Goal: Information Seeking & Learning: Learn about a topic

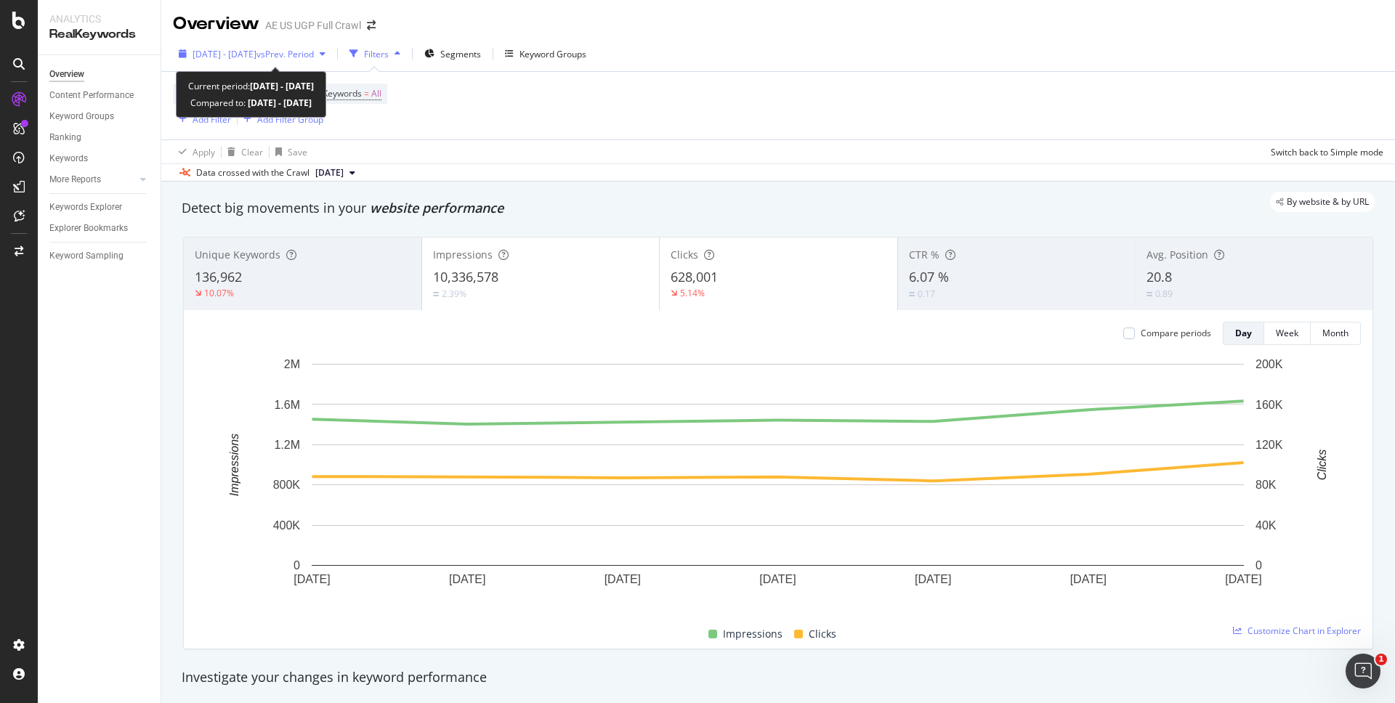
click at [314, 51] on span "vs Prev. Period" at bounding box center [284, 54] width 57 height 12
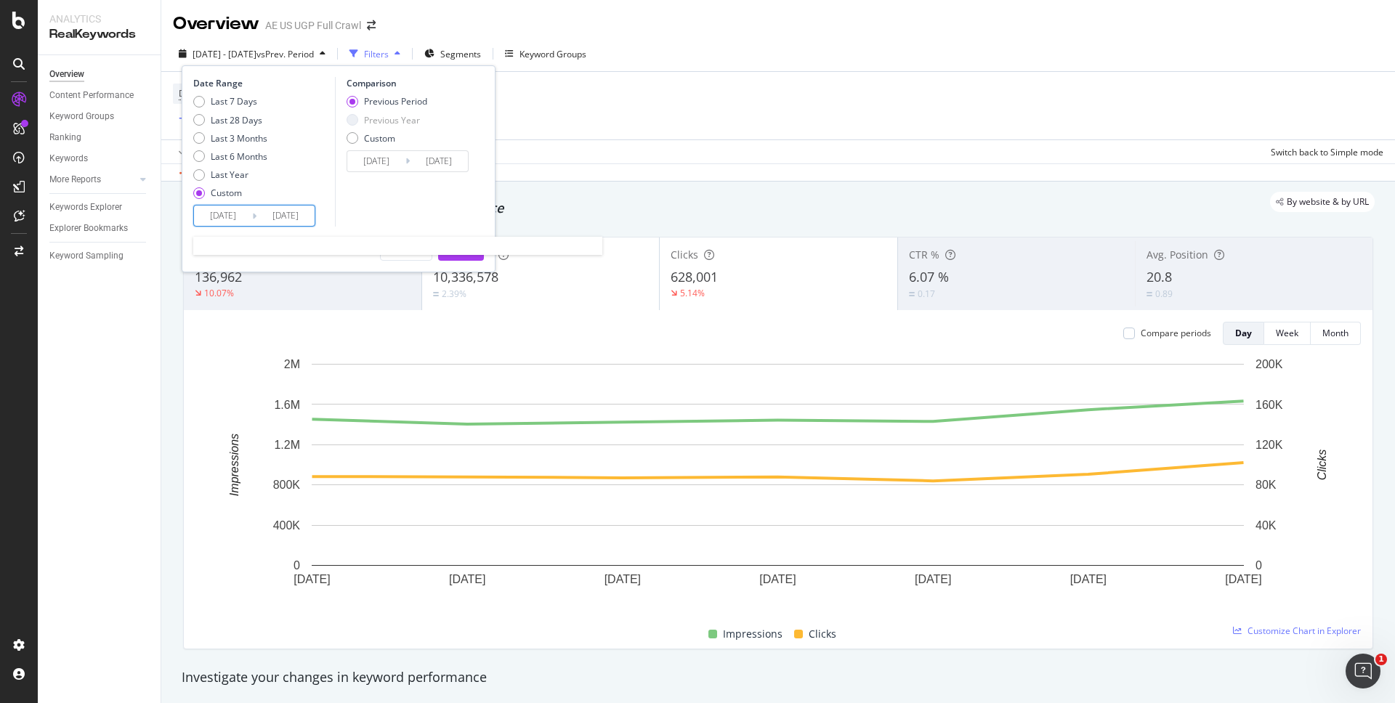
click at [242, 214] on input "[DATE]" at bounding box center [223, 216] width 58 height 20
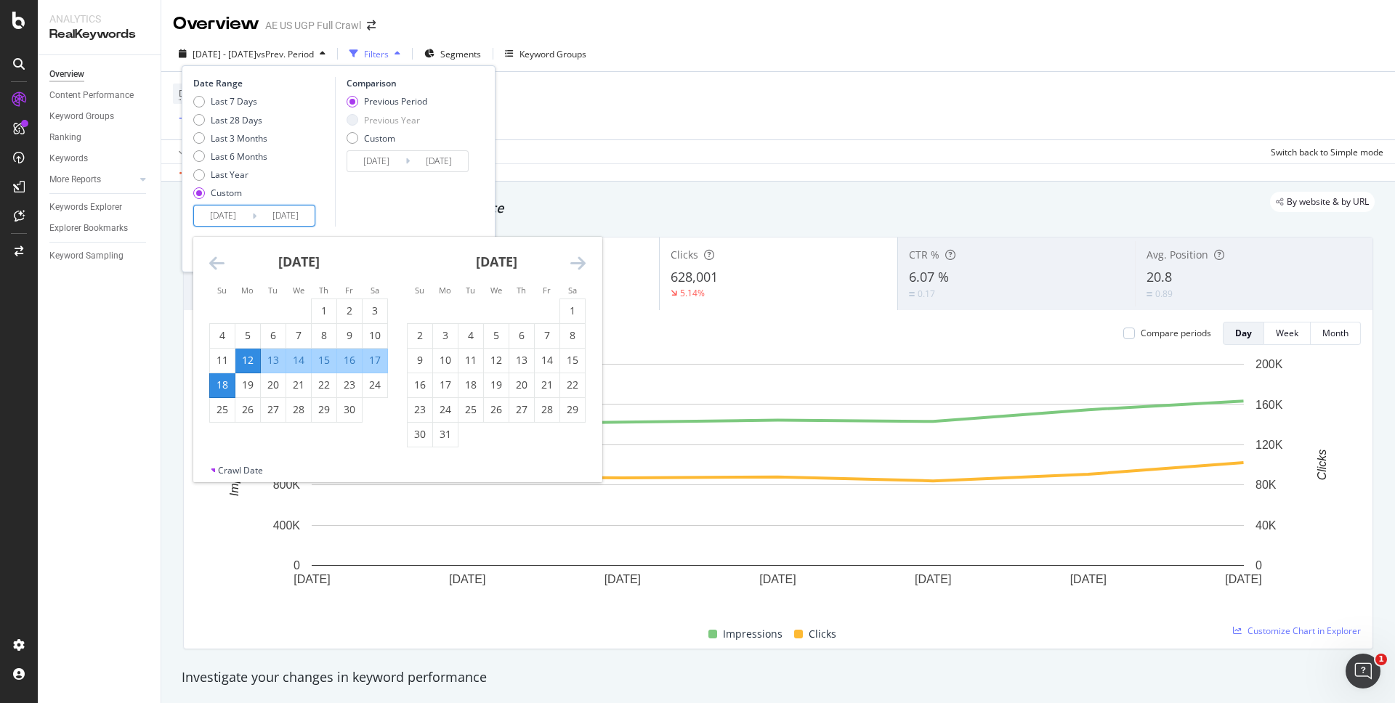
click at [572, 261] on icon "Move forward to switch to the next month." at bounding box center [577, 262] width 15 height 17
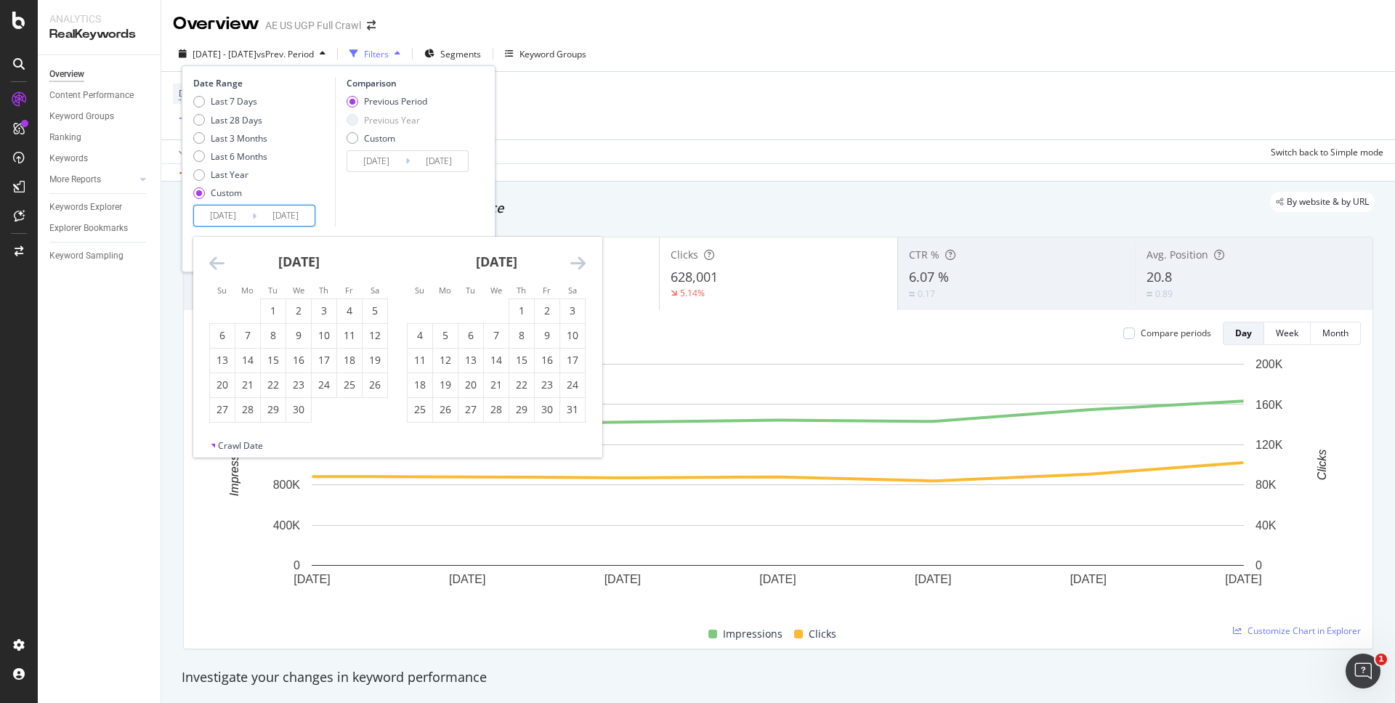
click at [572, 261] on icon "Move forward to switch to the next month." at bounding box center [577, 262] width 15 height 17
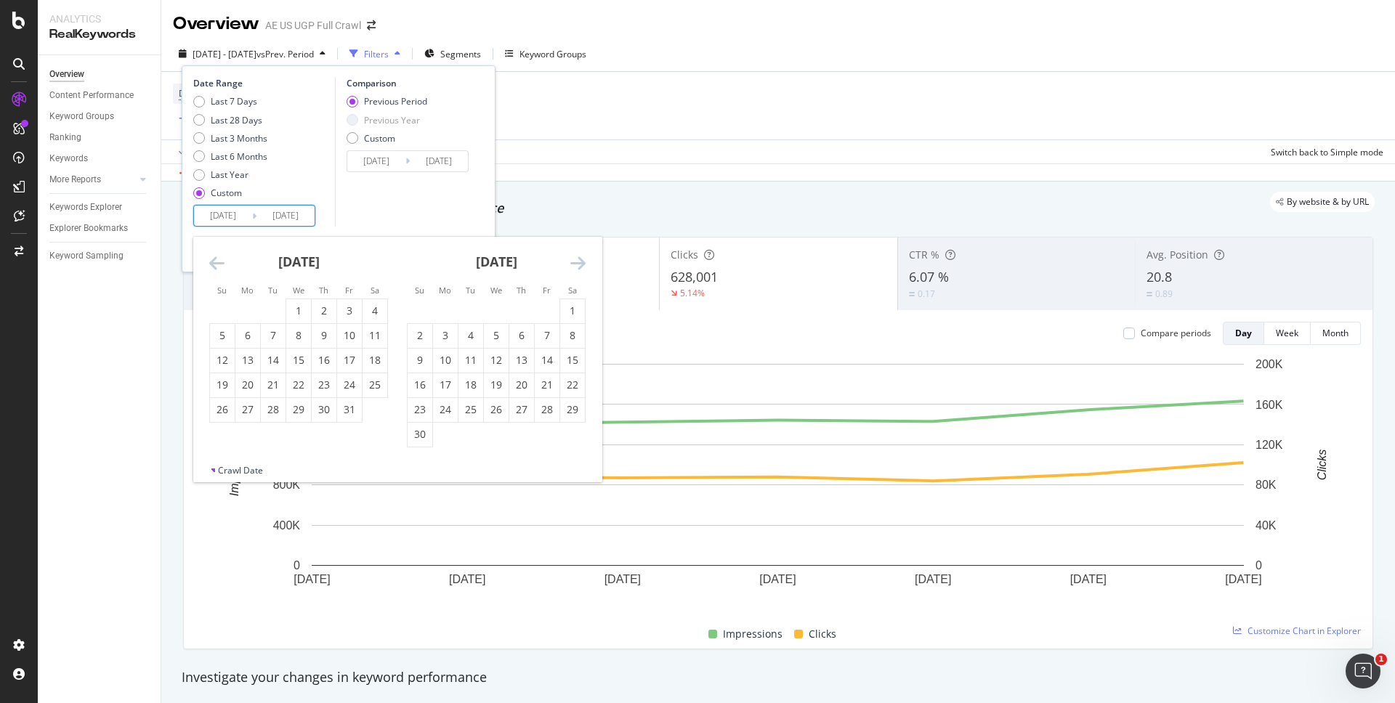
click at [572, 261] on icon "Move forward to switch to the next month." at bounding box center [577, 262] width 15 height 17
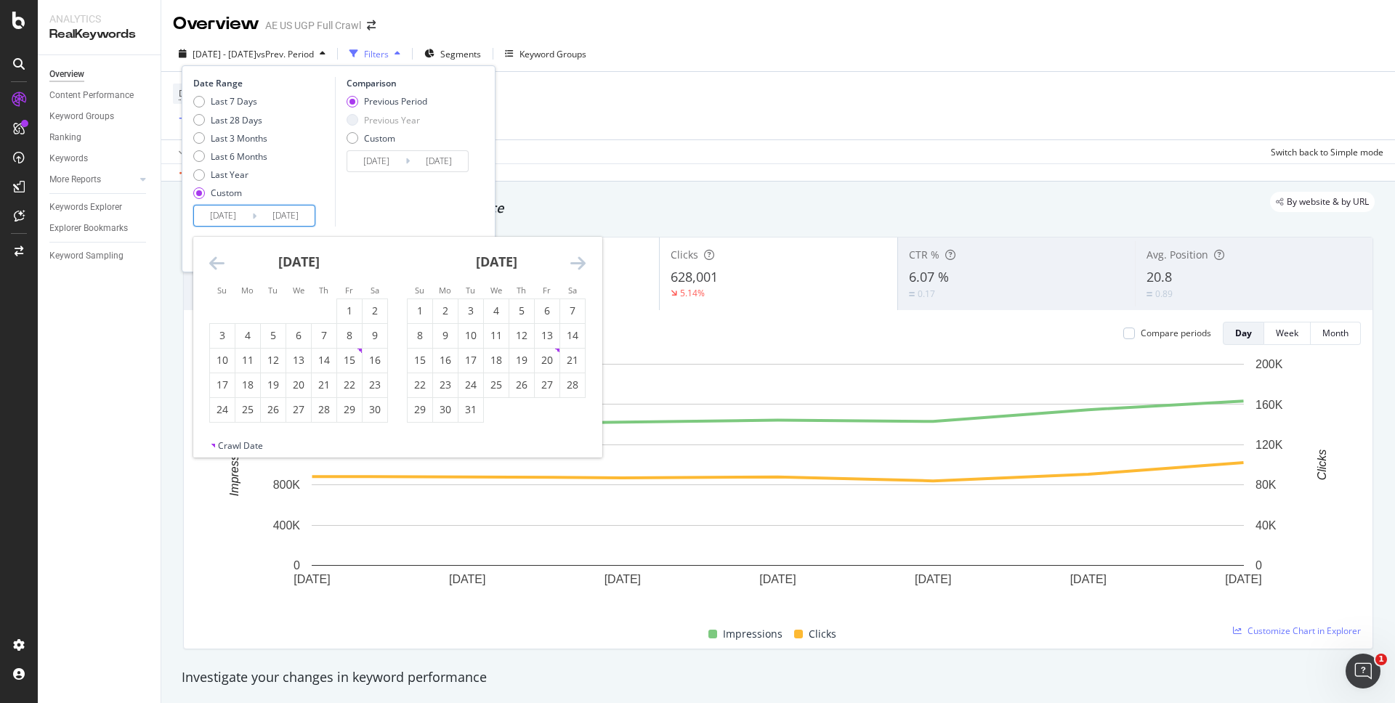
click at [572, 261] on icon "Move forward to switch to the next month." at bounding box center [577, 262] width 15 height 17
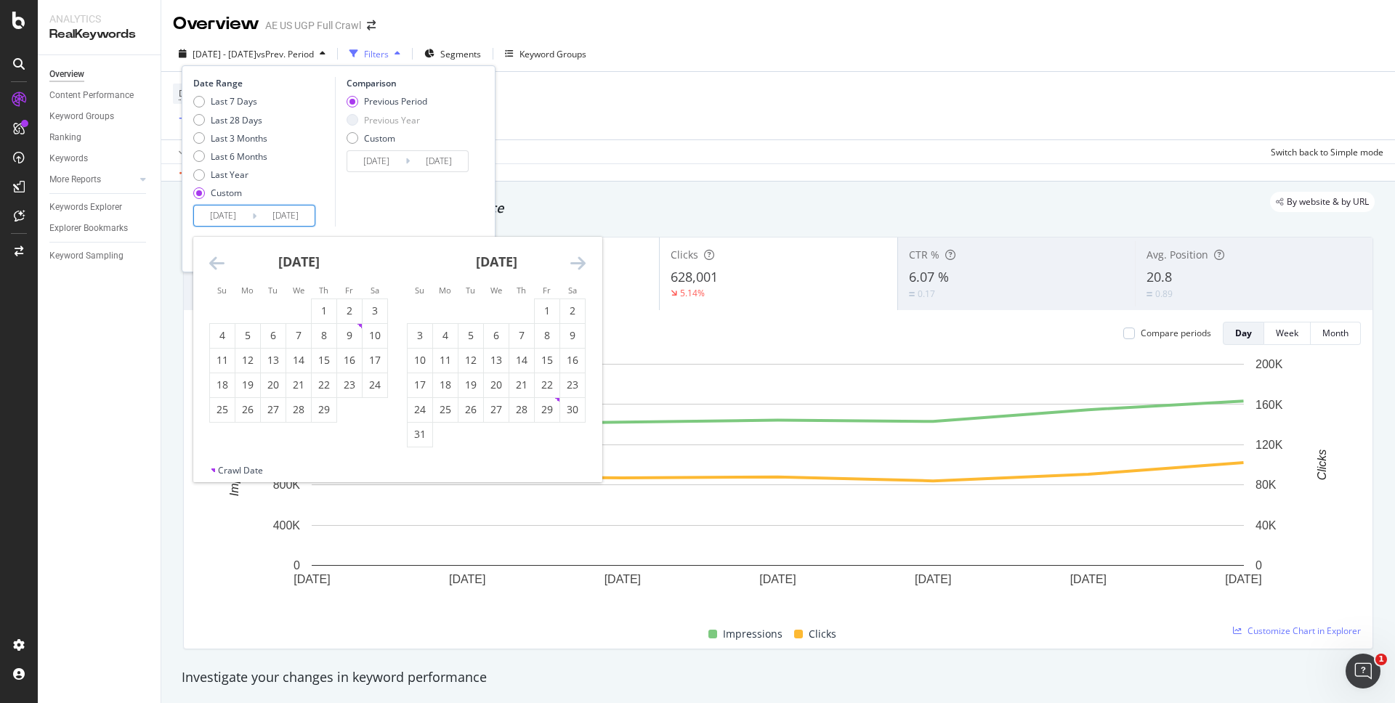
click at [572, 261] on icon "Move forward to switch to the next month." at bounding box center [577, 262] width 15 height 17
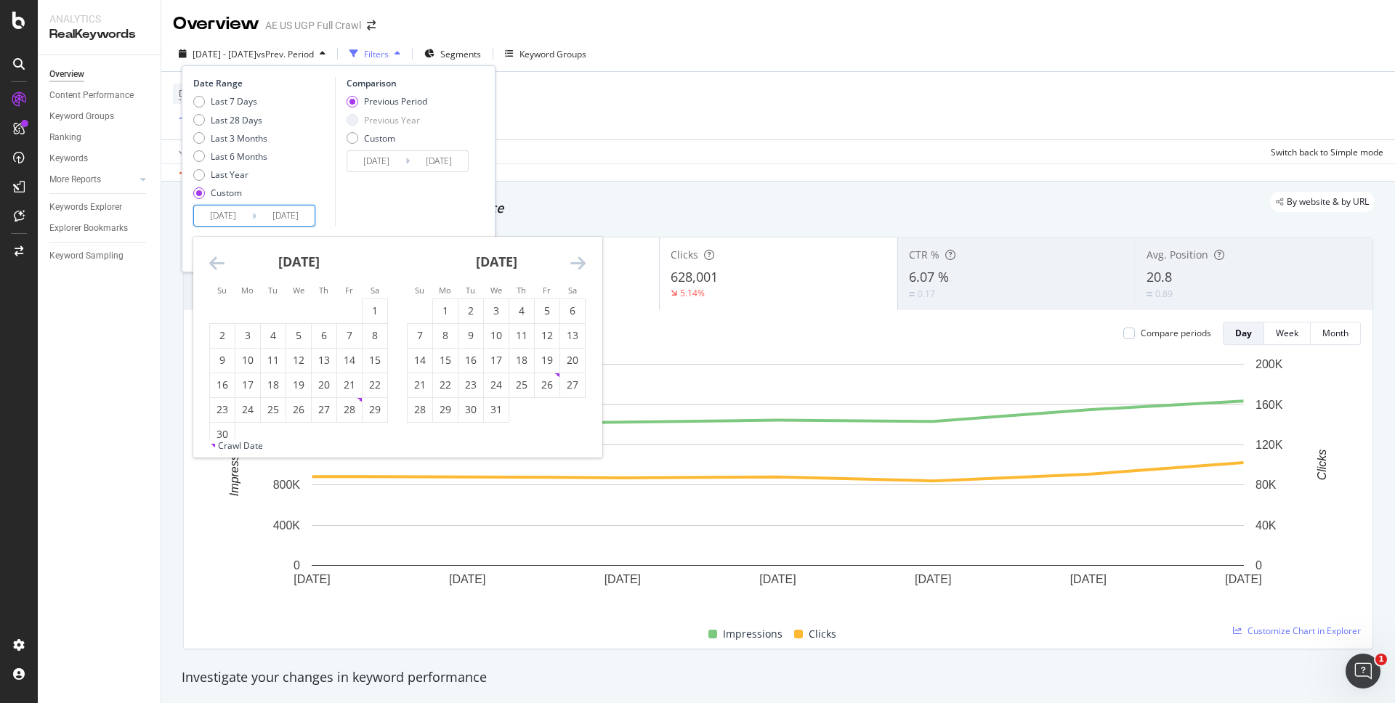
click at [572, 261] on icon "Move forward to switch to the next month." at bounding box center [577, 262] width 15 height 17
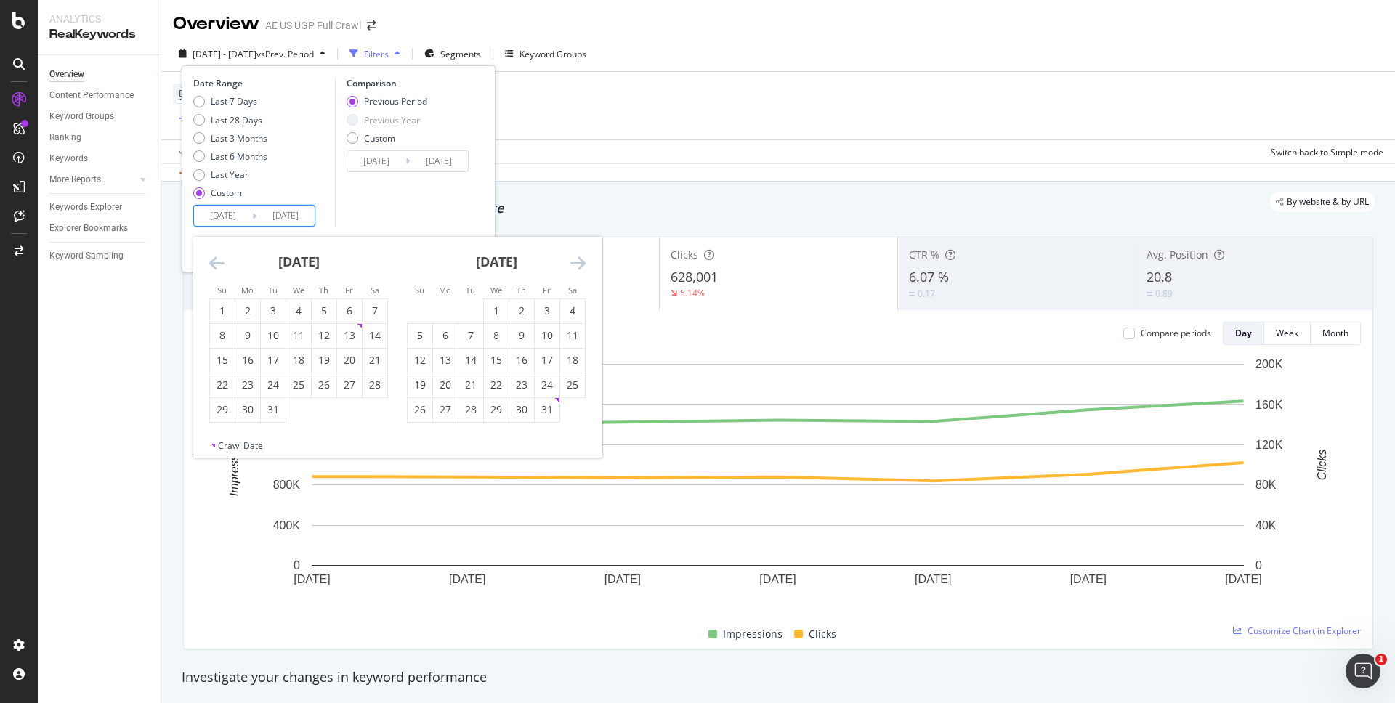
click at [572, 261] on icon "Move forward to switch to the next month." at bounding box center [577, 262] width 15 height 17
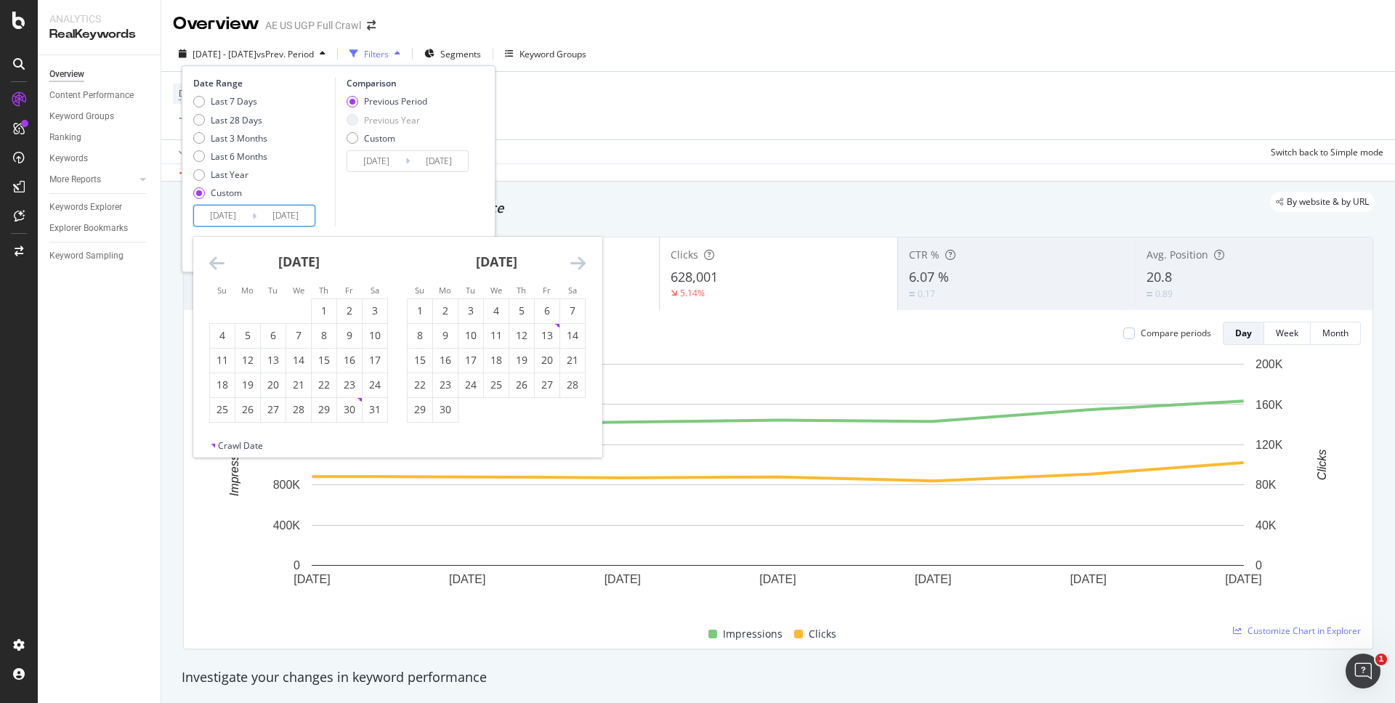
click at [572, 261] on icon "Move forward to switch to the next month." at bounding box center [577, 262] width 15 height 17
click at [214, 258] on icon "Move backward to switch to the previous month." at bounding box center [216, 262] width 15 height 17
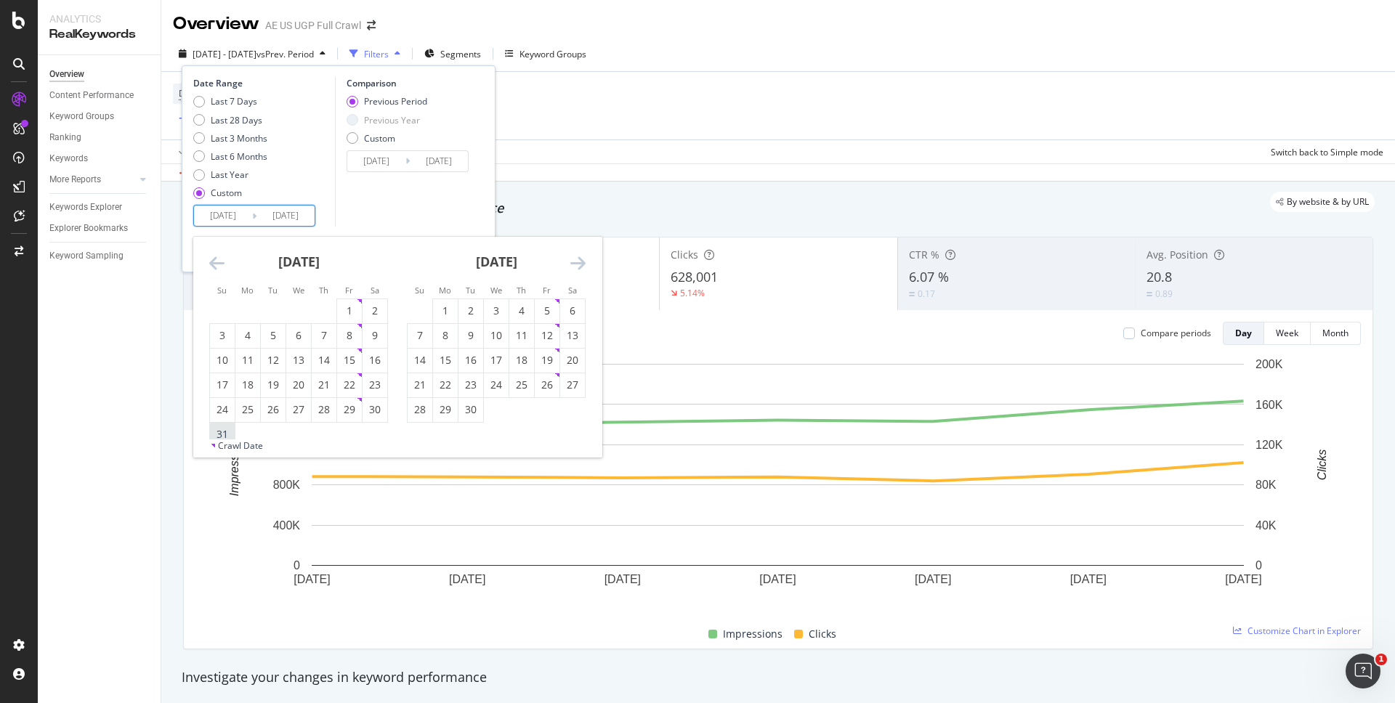
click at [227, 434] on div "31" at bounding box center [222, 434] width 25 height 15
type input "[DATE]"
click at [580, 264] on icon "Move forward to switch to the next month." at bounding box center [577, 262] width 15 height 17
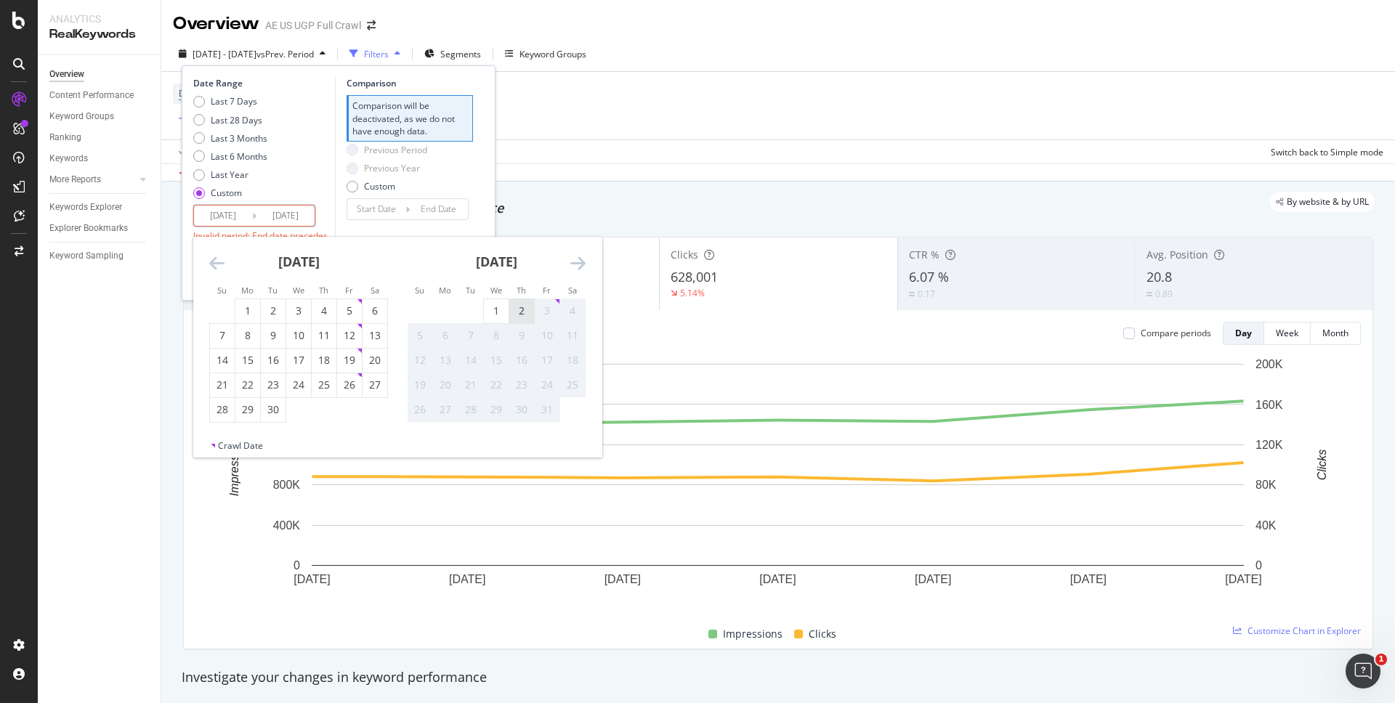
click at [517, 311] on div "2" at bounding box center [521, 311] width 25 height 15
type input "[DATE]"
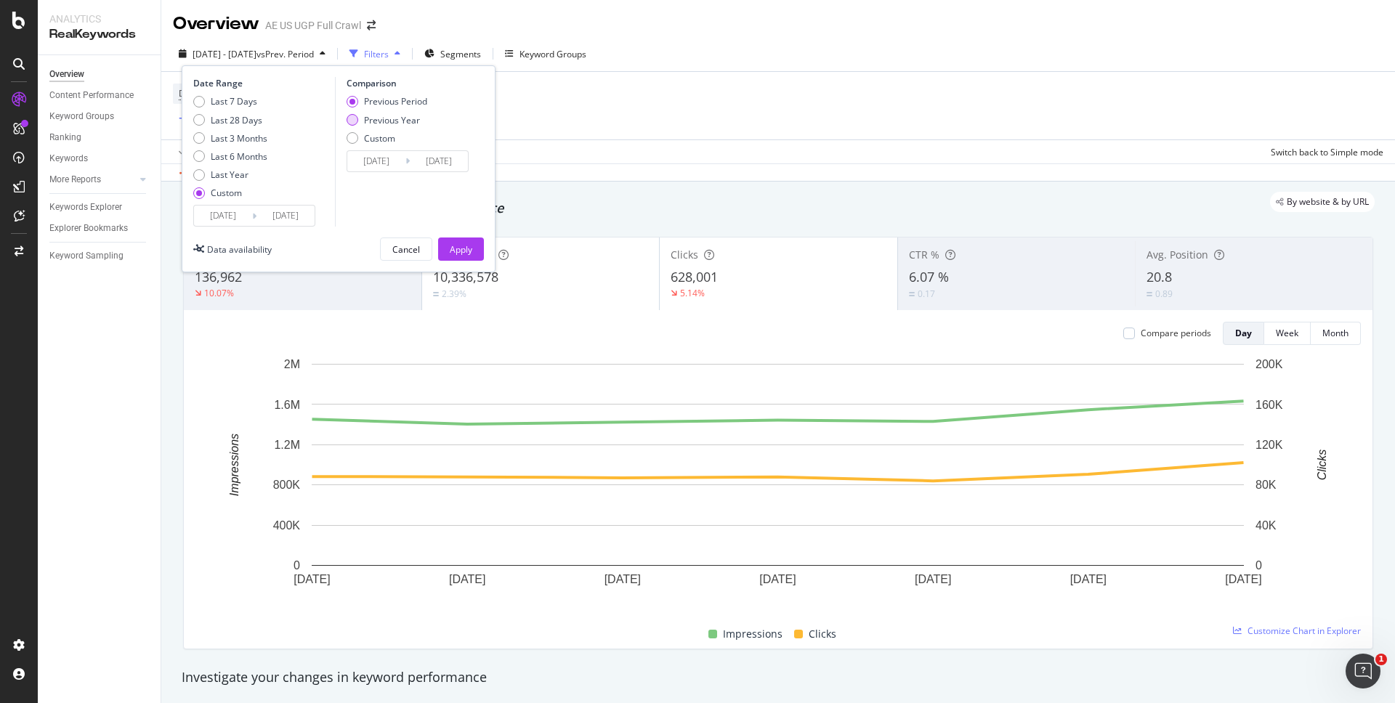
click at [407, 115] on div "Previous Year" at bounding box center [392, 120] width 56 height 12
type input "[DATE]"
click at [464, 248] on div "Apply" at bounding box center [461, 249] width 23 height 12
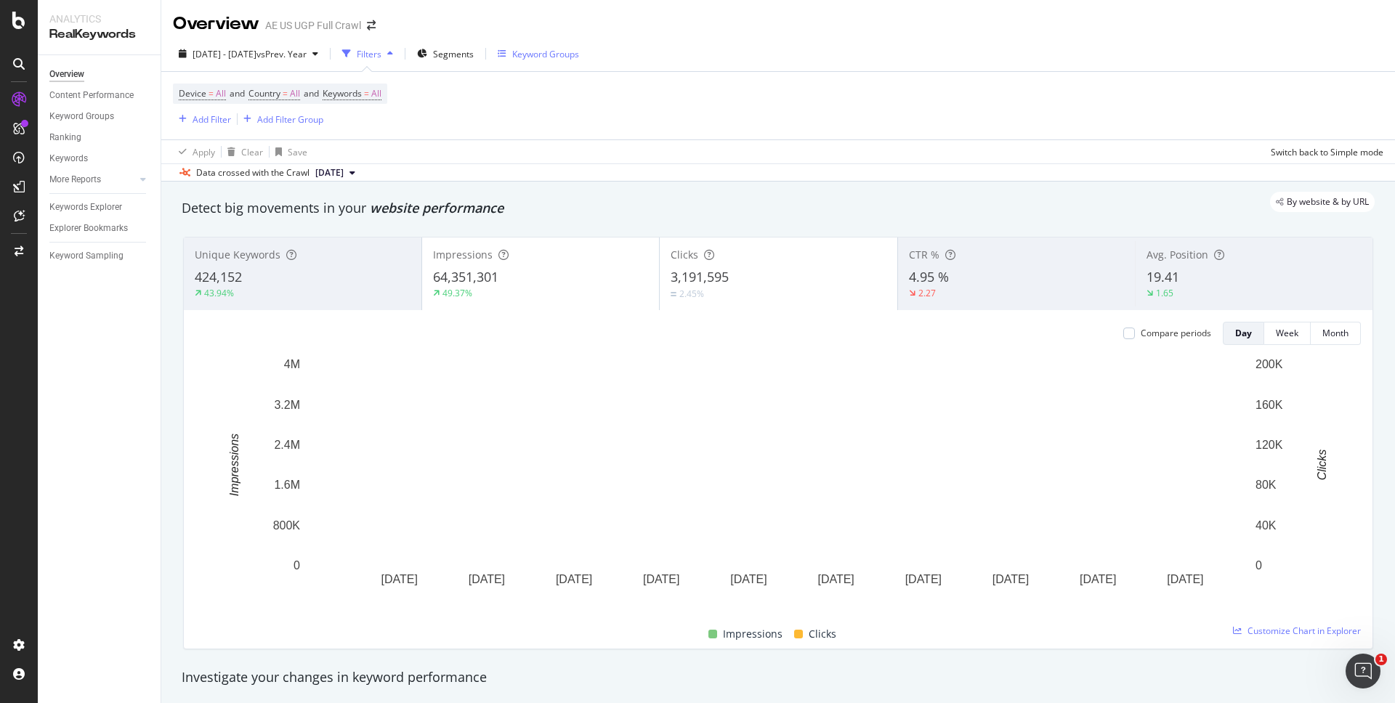
click at [576, 54] on div "Keyword Groups" at bounding box center [545, 54] width 67 height 12
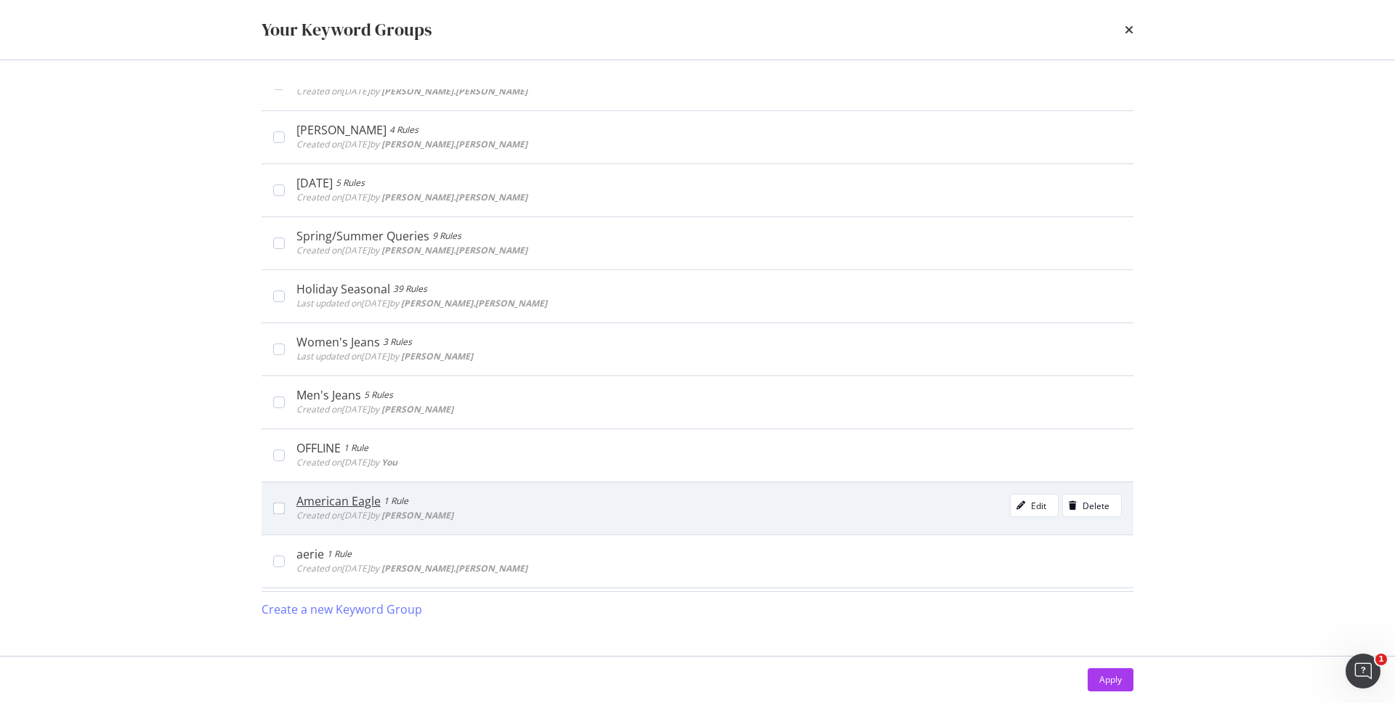
scroll to position [33, 0]
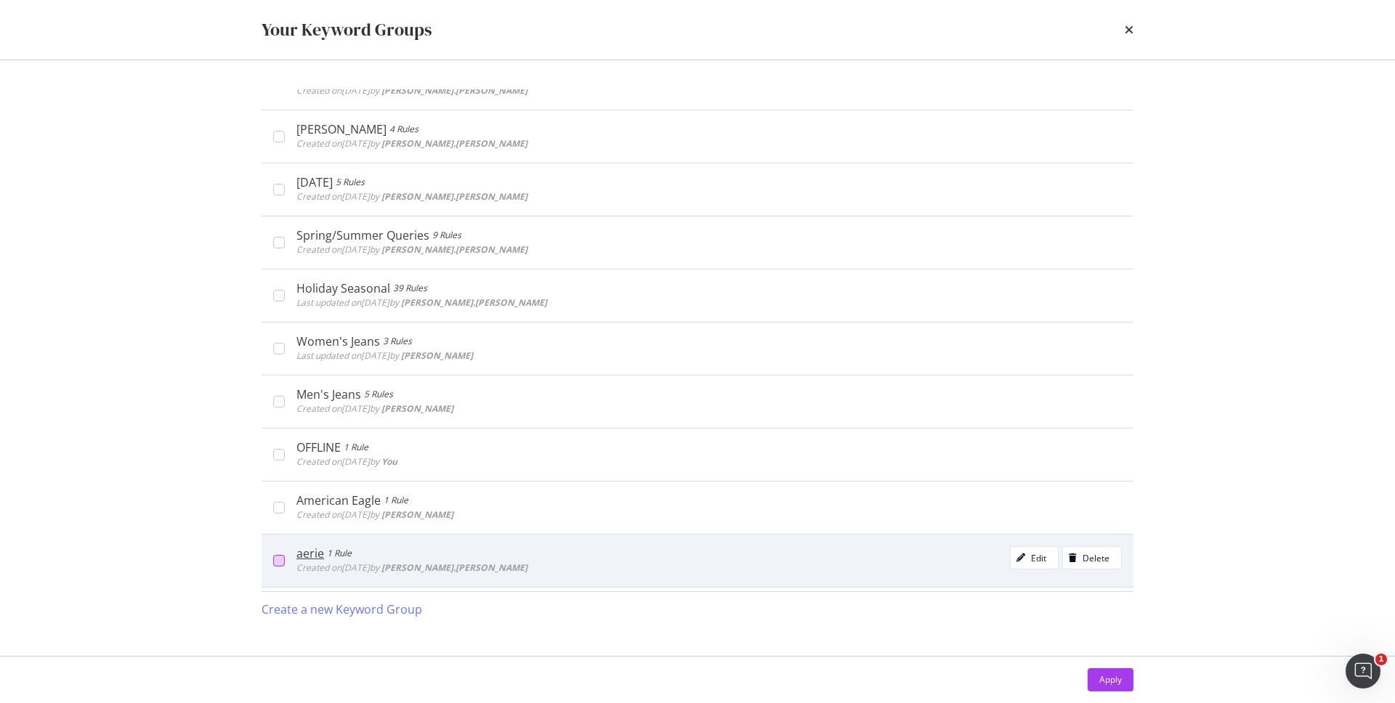
click at [283, 561] on div "modal" at bounding box center [279, 561] width 12 height 12
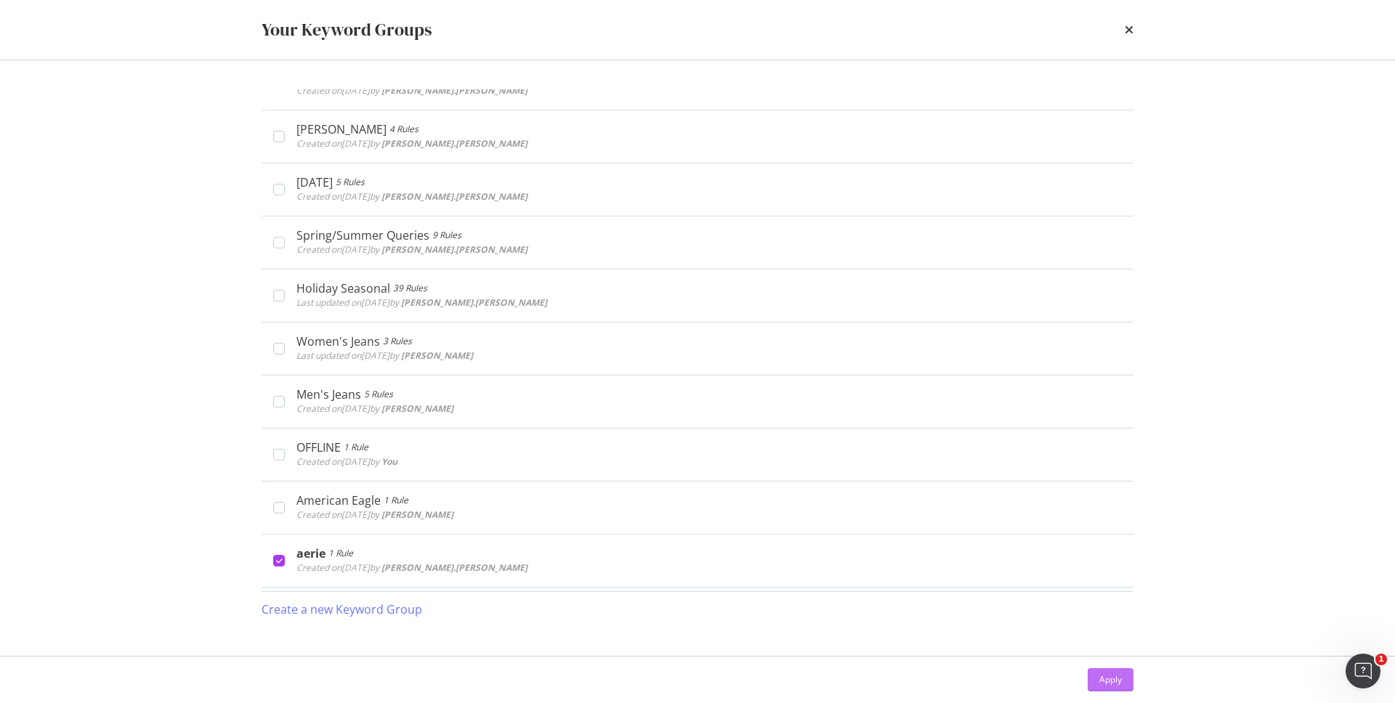
click at [1106, 686] on div "Apply" at bounding box center [1110, 680] width 23 height 22
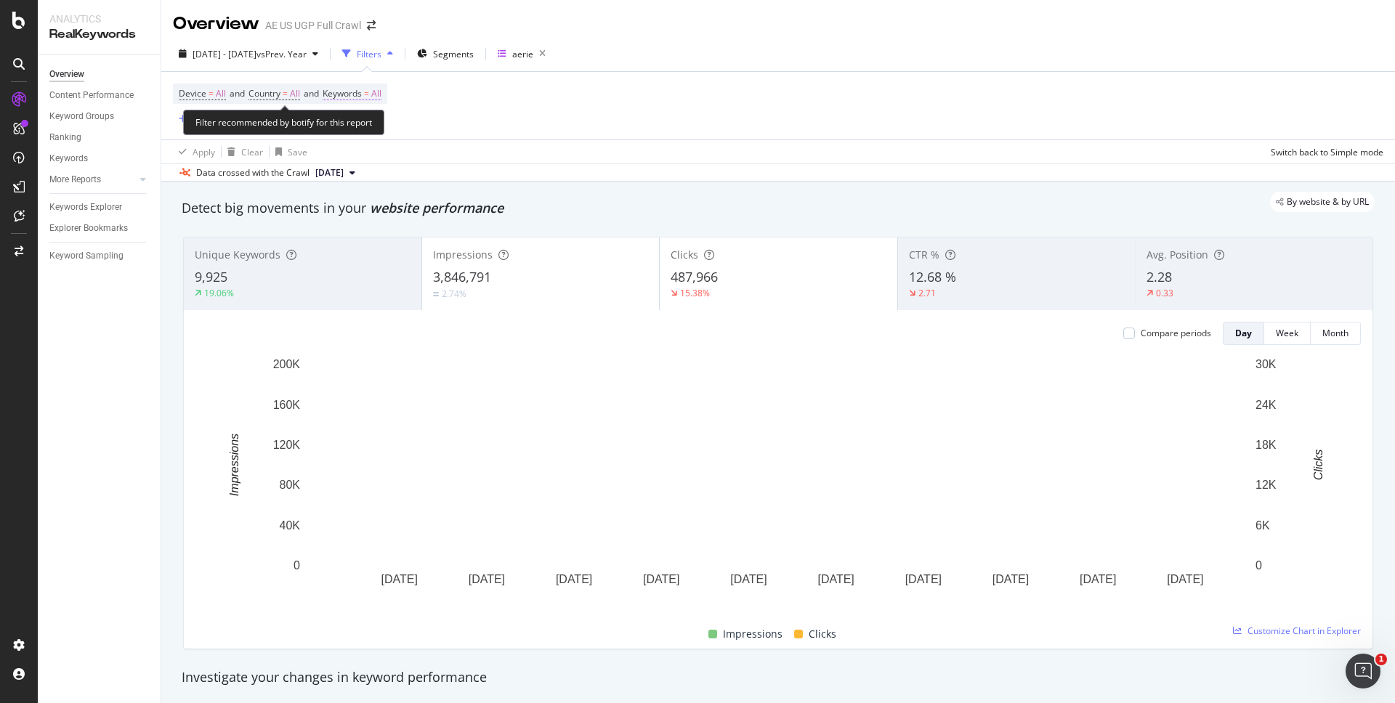
click at [378, 96] on span "Keywords = All" at bounding box center [352, 93] width 59 height 13
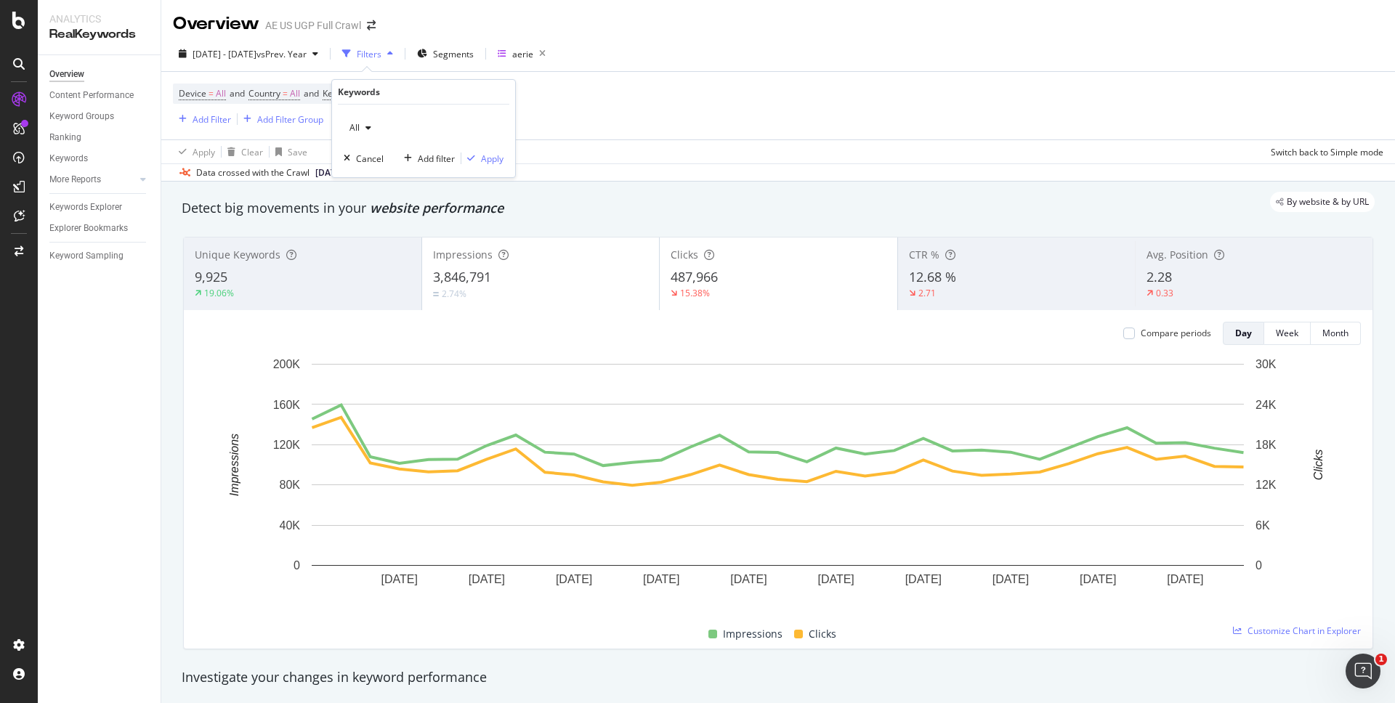
click at [372, 127] on div "button" at bounding box center [368, 127] width 17 height 9
click at [373, 162] on span "Non-Branded" at bounding box center [430, 156] width 148 height 13
click at [490, 158] on div "Apply" at bounding box center [492, 159] width 23 height 12
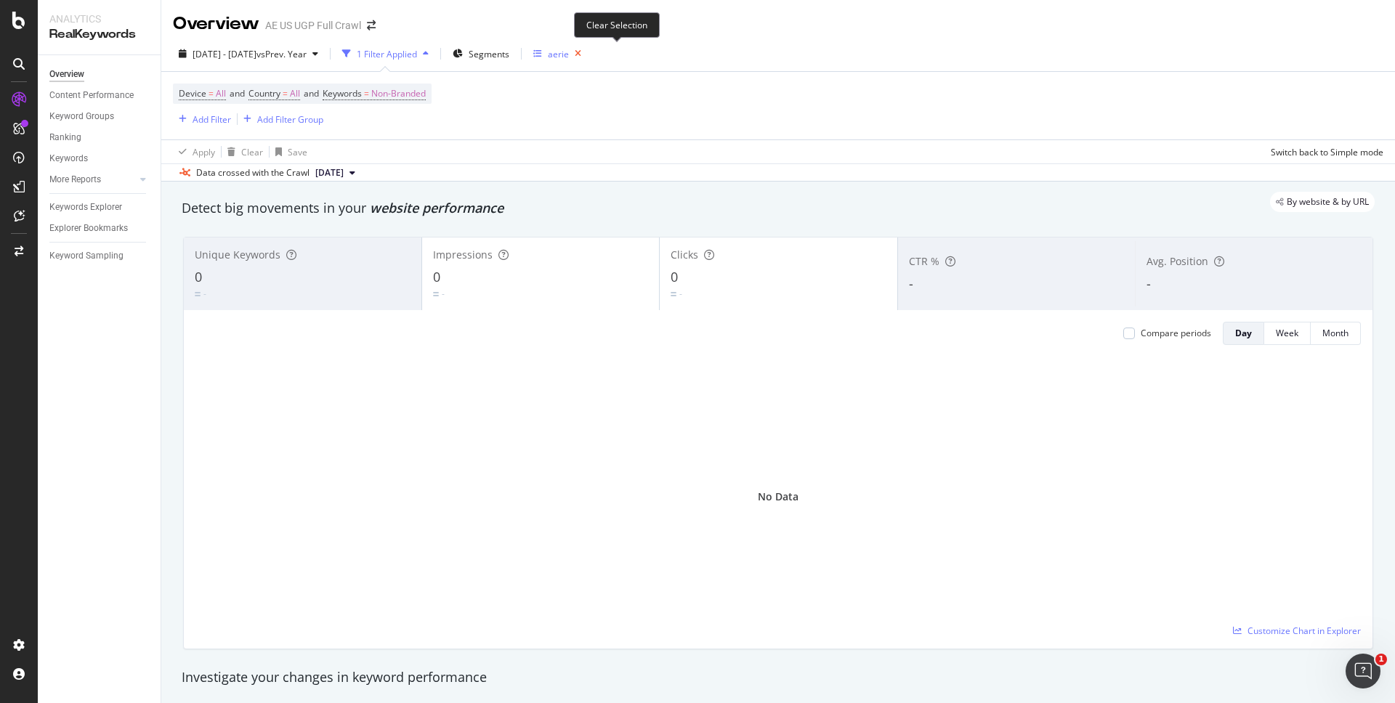
click at [587, 55] on icon "button" at bounding box center [578, 54] width 18 height 20
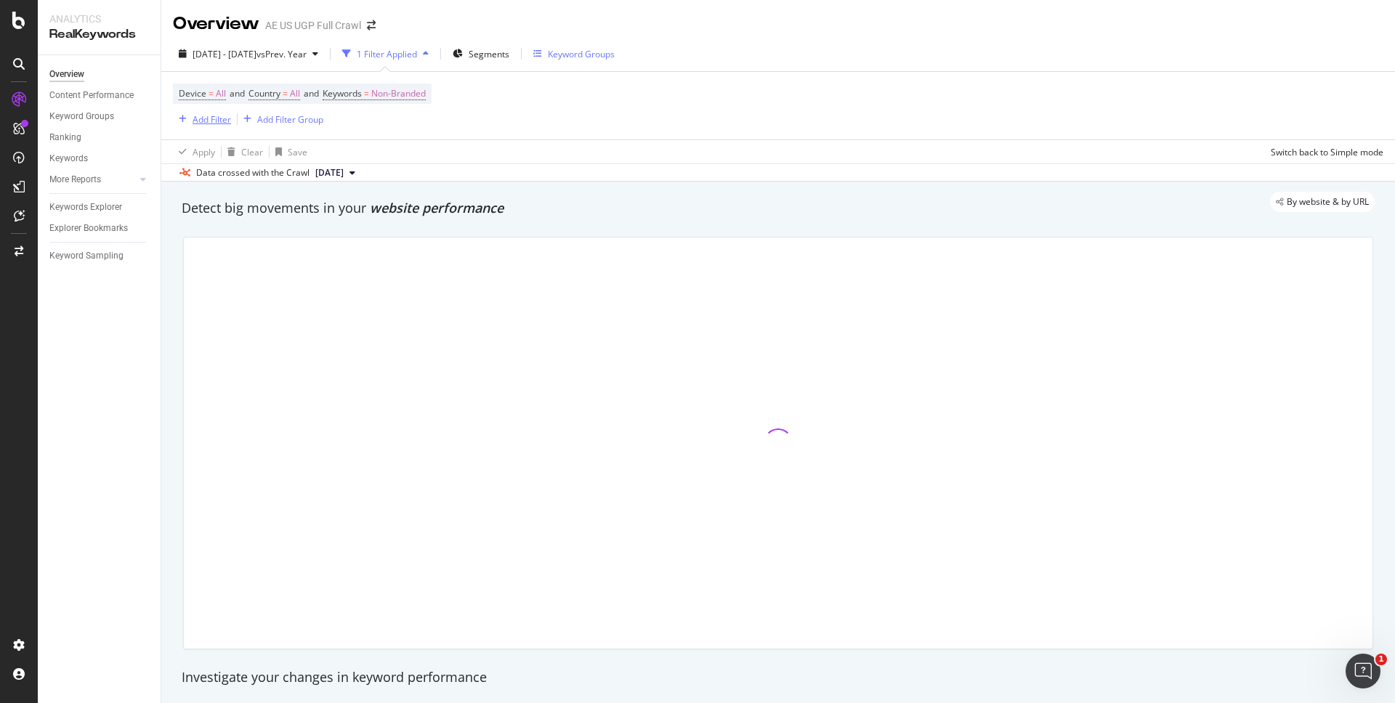
click at [210, 117] on div "Add Filter" at bounding box center [211, 119] width 38 height 12
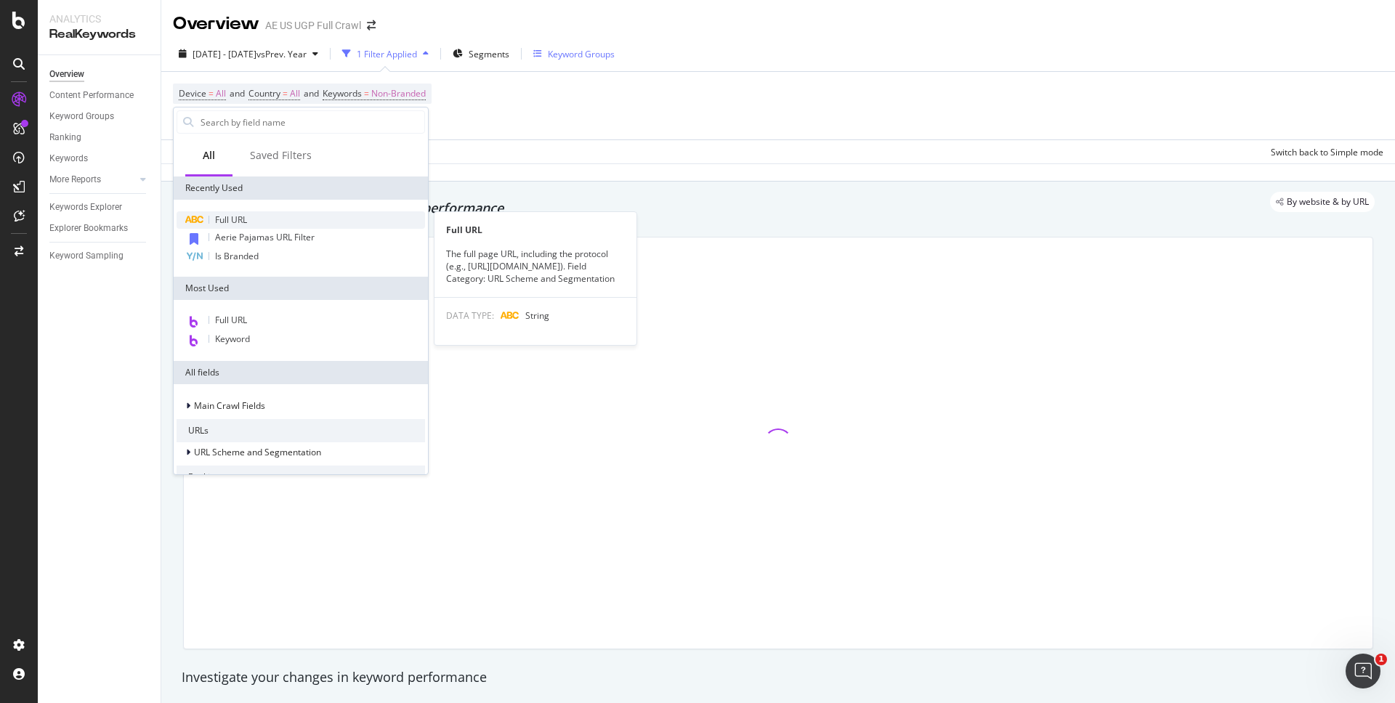
click at [235, 224] on span "Full URL" at bounding box center [231, 220] width 32 height 12
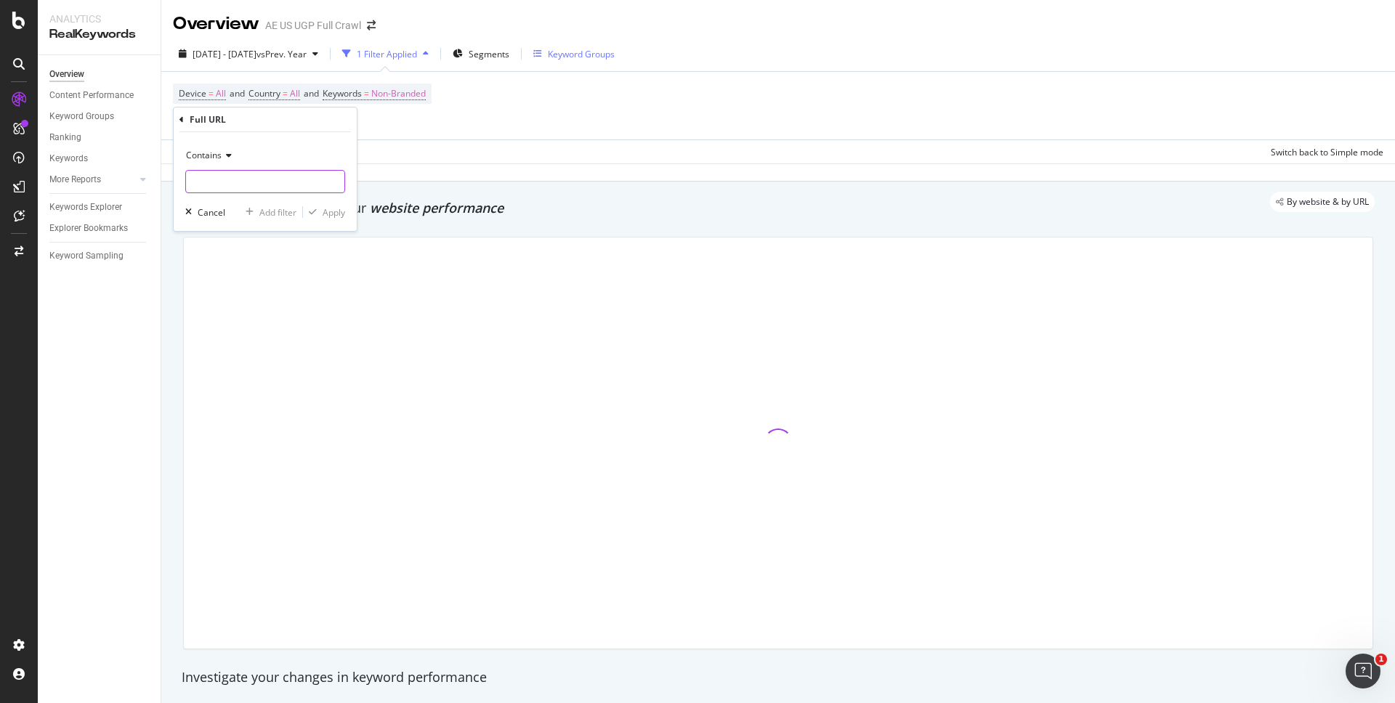
click at [227, 177] on input "text" at bounding box center [265, 181] width 158 height 23
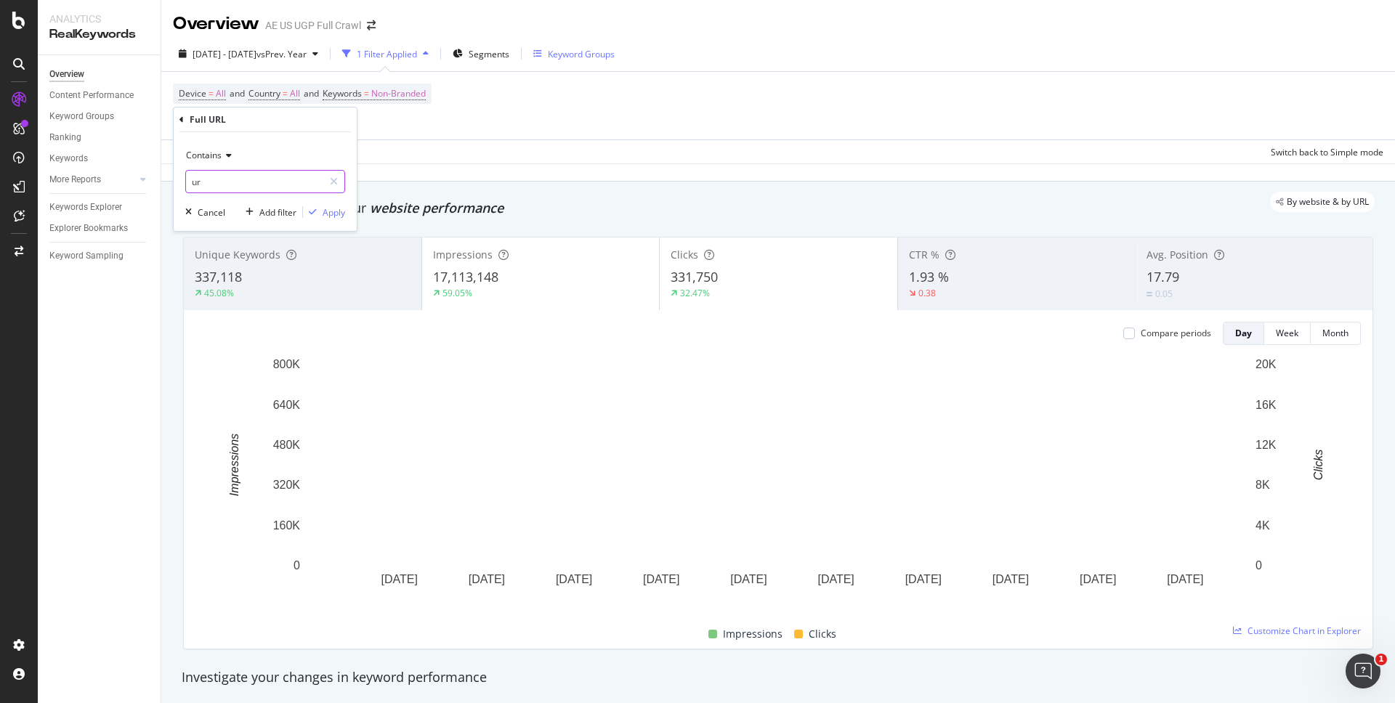
type input "u"
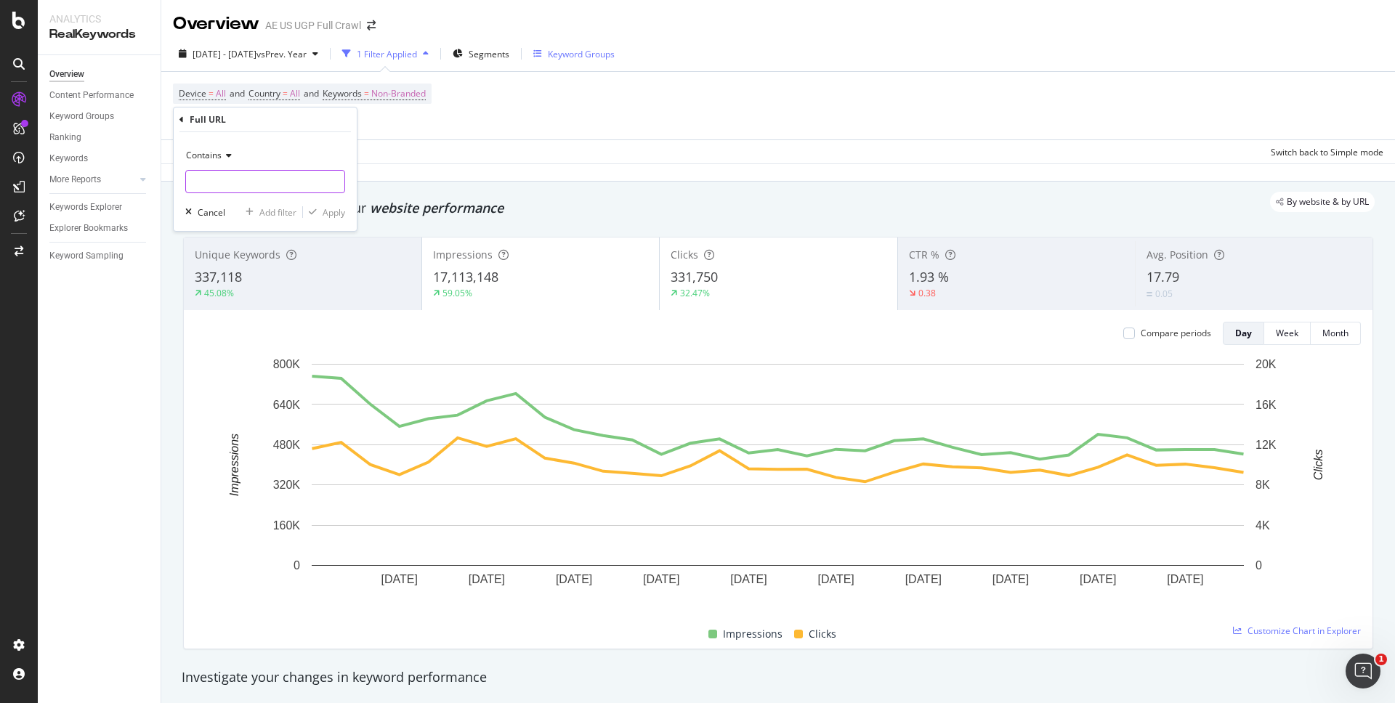
type input "a"
type input "aerie"
click at [334, 214] on div "Apply" at bounding box center [334, 212] width 23 height 12
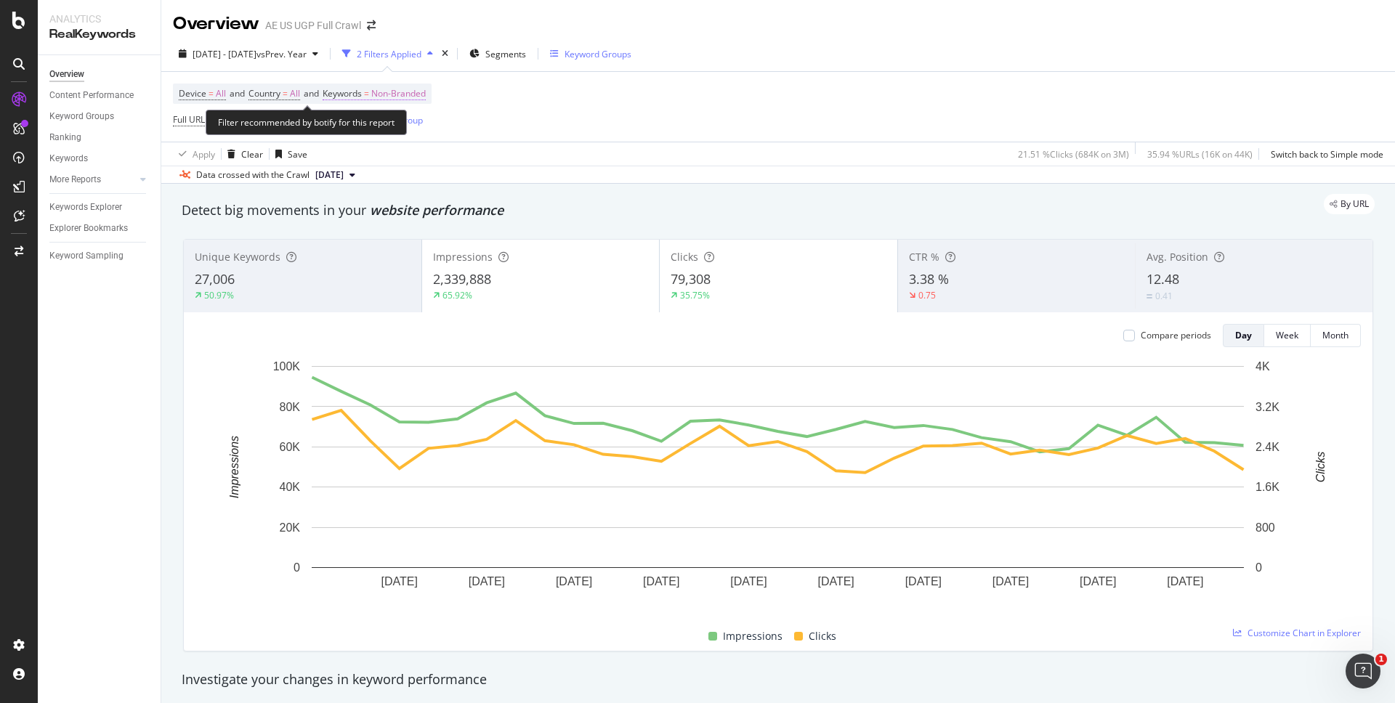
click at [405, 94] on span "Non-Branded" at bounding box center [398, 94] width 54 height 20
click at [391, 126] on span "Non-Branded" at bounding box center [374, 127] width 60 height 12
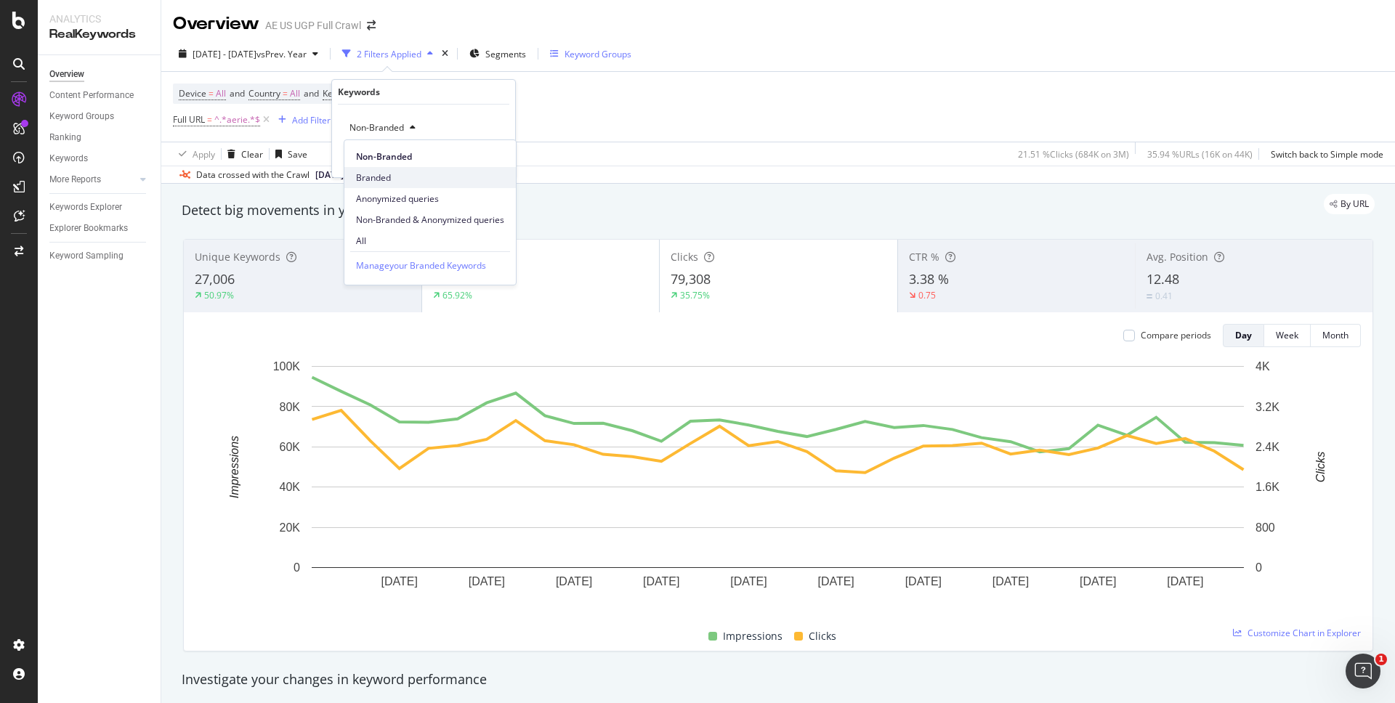
click at [387, 179] on span "Branded" at bounding box center [430, 177] width 148 height 13
click at [490, 158] on div "Apply" at bounding box center [492, 159] width 23 height 12
